Goal: Use online tool/utility: Utilize a website feature to perform a specific function

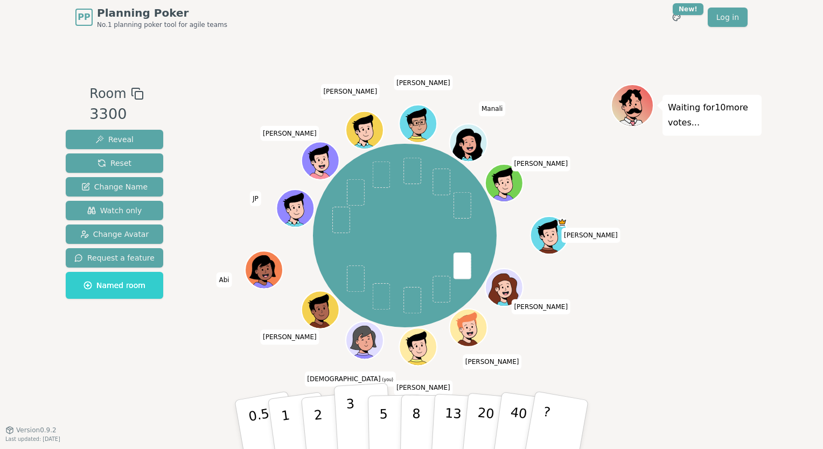
click at [350, 416] on p "3" at bounding box center [352, 426] width 12 height 59
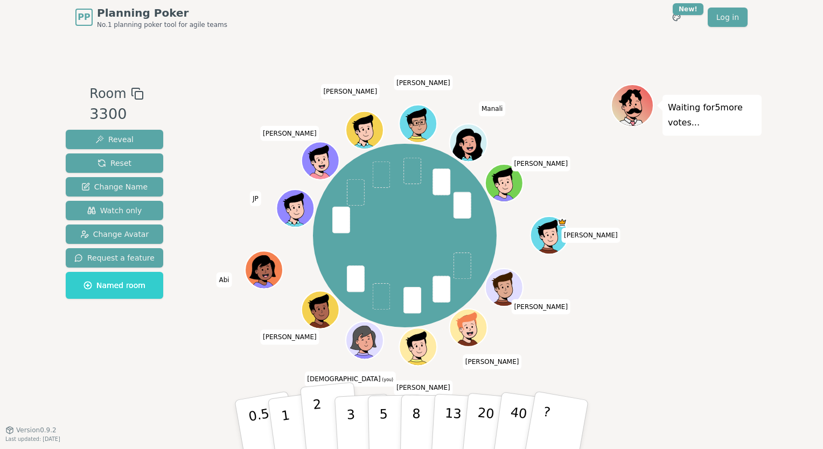
click at [323, 423] on button "2" at bounding box center [330, 426] width 61 height 86
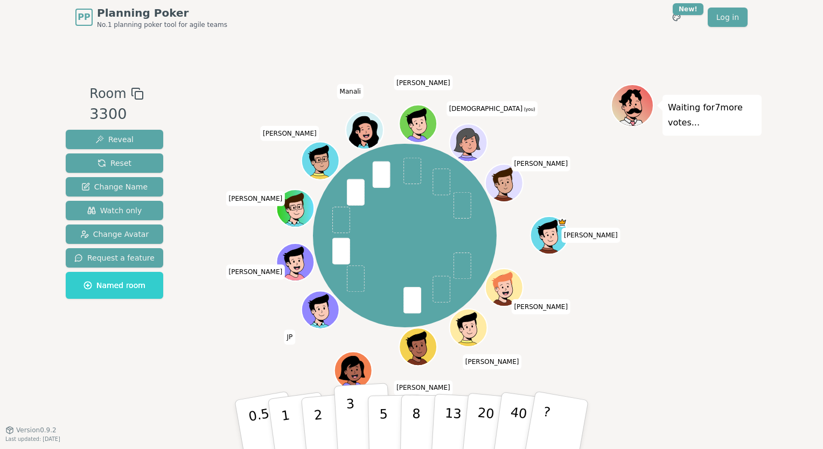
click at [350, 369] on p "3" at bounding box center [352, 426] width 12 height 59
drag, startPoint x: 466, startPoint y: 148, endPoint x: 743, endPoint y: 286, distance: 310.1
click at [579, 286] on div "Room 3300 Reveal Reset Change Name Watch only Change Avatar Request a feature N…" at bounding box center [411, 232] width 700 height 296
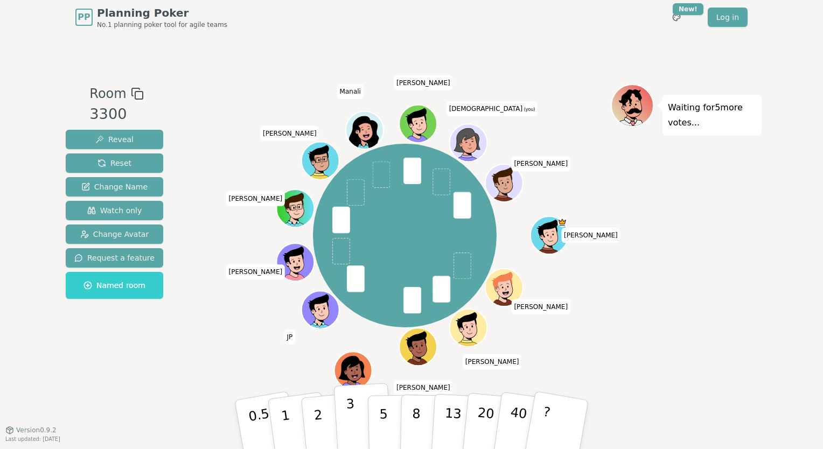
click at [359, 369] on button "3" at bounding box center [363, 425] width 59 height 84
click at [351, 369] on p "3" at bounding box center [352, 426] width 12 height 59
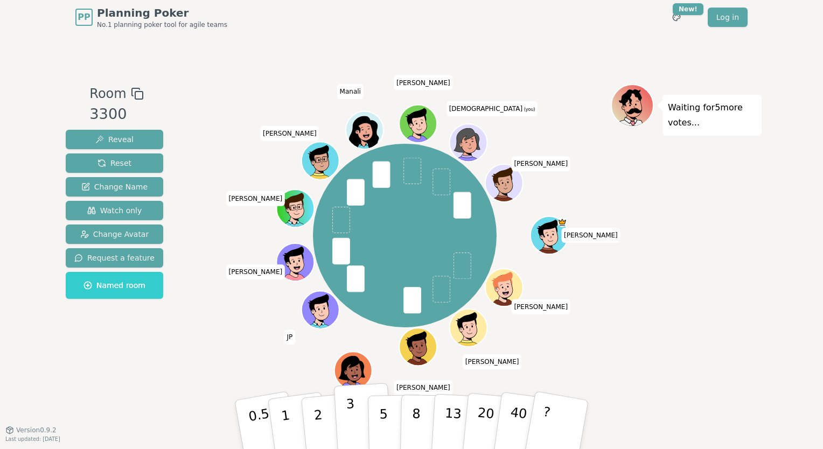
click at [357, 369] on button "3" at bounding box center [363, 425] width 59 height 84
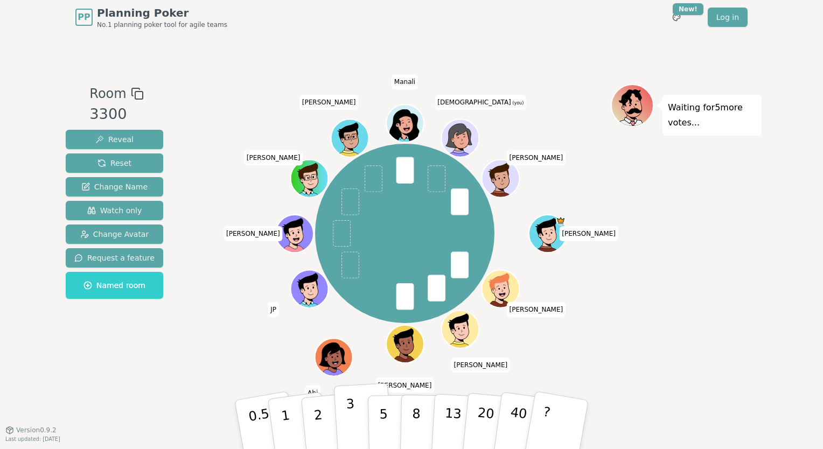
click at [354, 369] on button "3" at bounding box center [363, 425] width 59 height 84
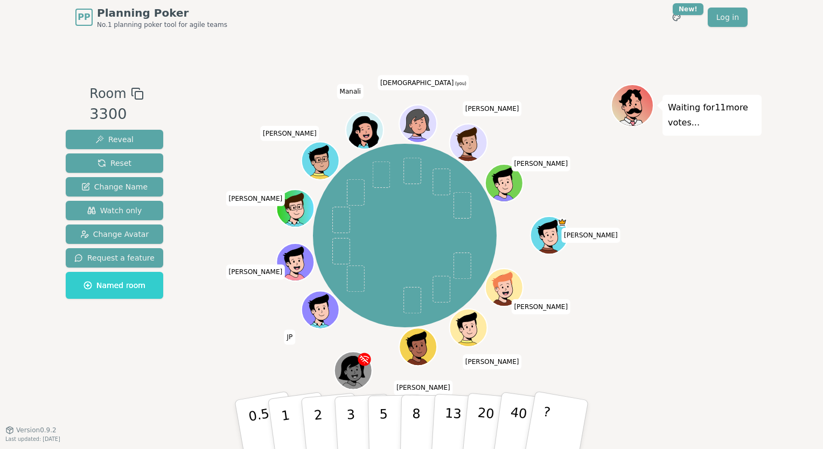
drag, startPoint x: 323, startPoint y: 415, endPoint x: 98, endPoint y: 426, distance: 225.5
click at [92, 369] on div "Room 3300 Reveal Reset Change Name Watch only Change Avatar Request a feature N…" at bounding box center [411, 231] width 700 height 395
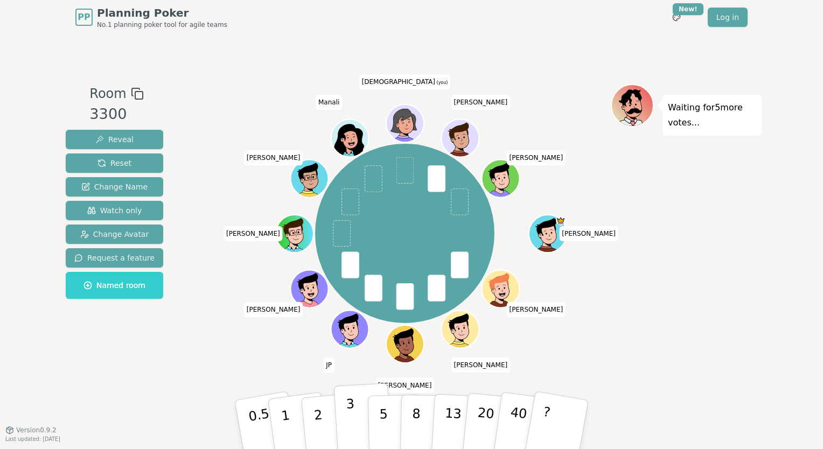
click at [355, 369] on button "3" at bounding box center [363, 425] width 59 height 84
click at [323, 369] on button "2" at bounding box center [330, 426] width 61 height 86
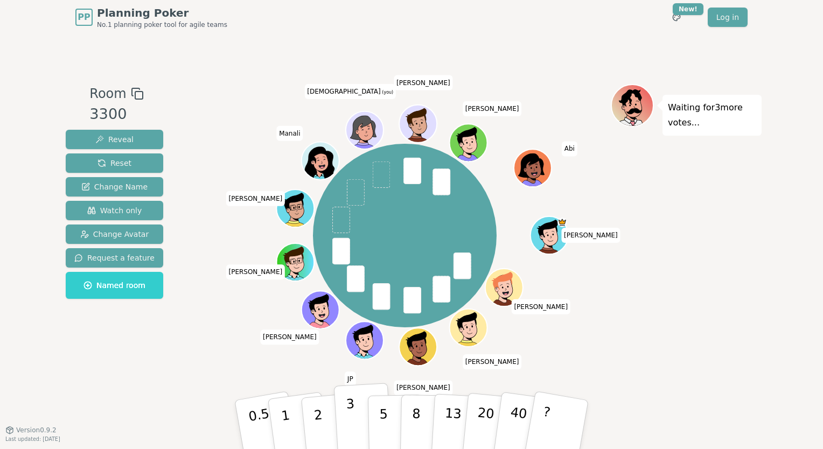
click at [345, 369] on button "3" at bounding box center [363, 425] width 59 height 84
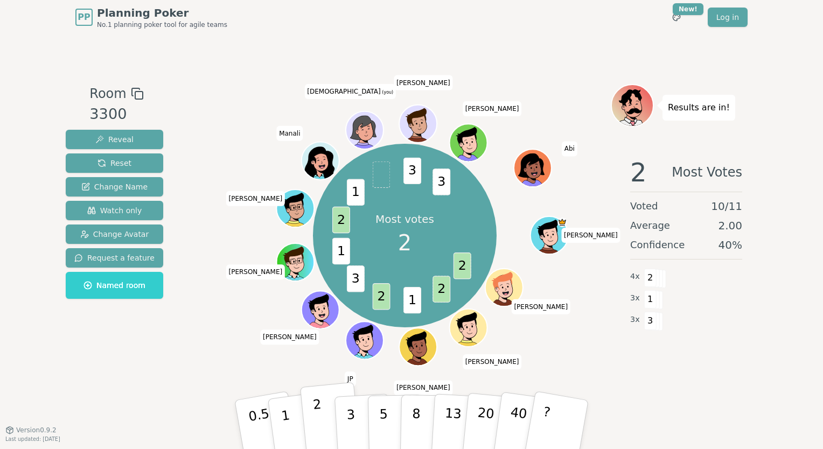
click at [320, 369] on p "2" at bounding box center [320, 426] width 14 height 59
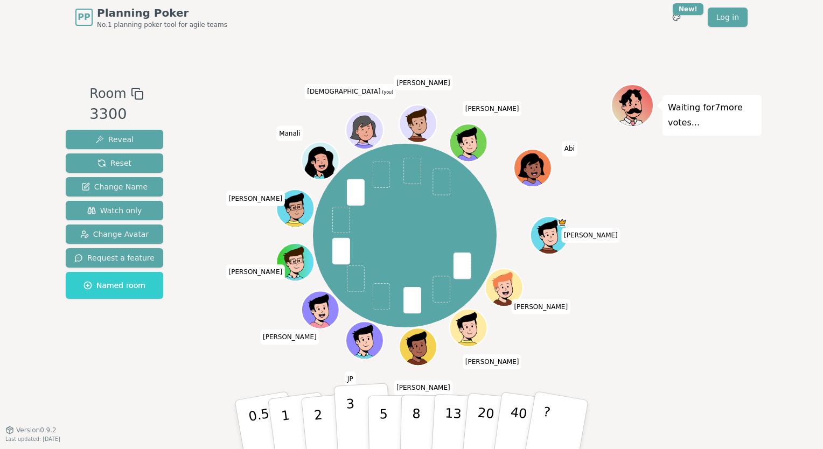
click at [352, 369] on p "3" at bounding box center [352, 426] width 12 height 59
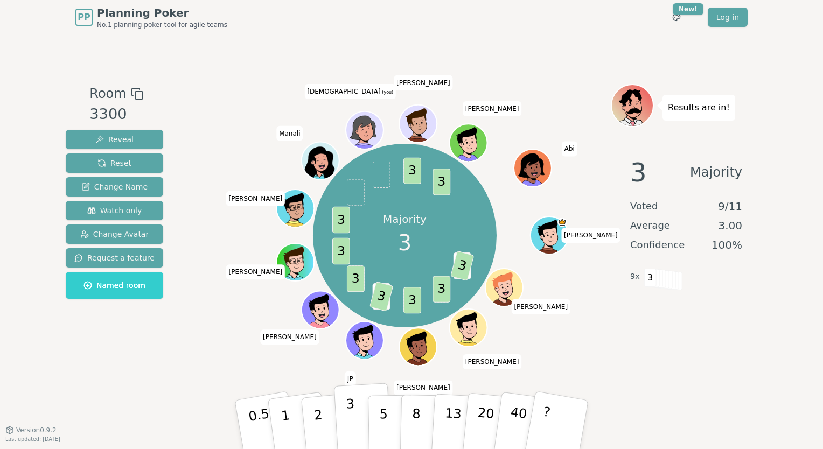
click at [349, 369] on p "3" at bounding box center [352, 426] width 12 height 59
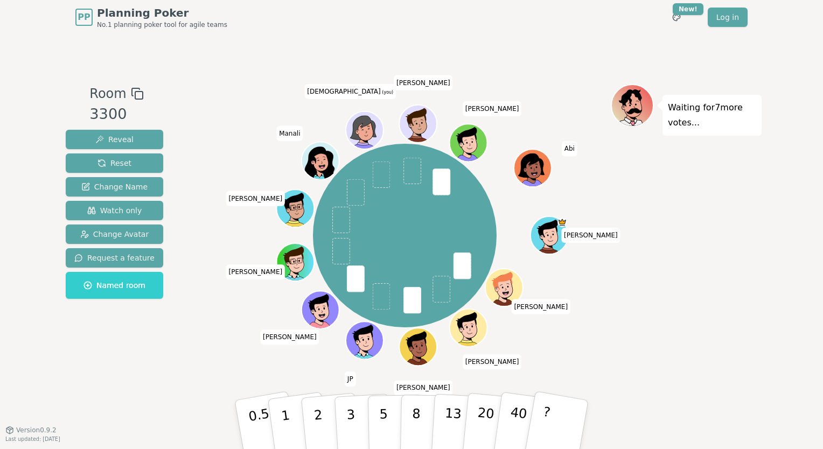
drag, startPoint x: 355, startPoint y: 429, endPoint x: -2, endPoint y: 370, distance: 362.1
click at [0, 369] on html "PP Planning Poker No.1 planning poker tool for agile teams Toggle theme New! Lo…" at bounding box center [411, 224] width 823 height 449
click at [357, 369] on button "3" at bounding box center [363, 425] width 59 height 84
